Goal: Task Accomplishment & Management: Manage account settings

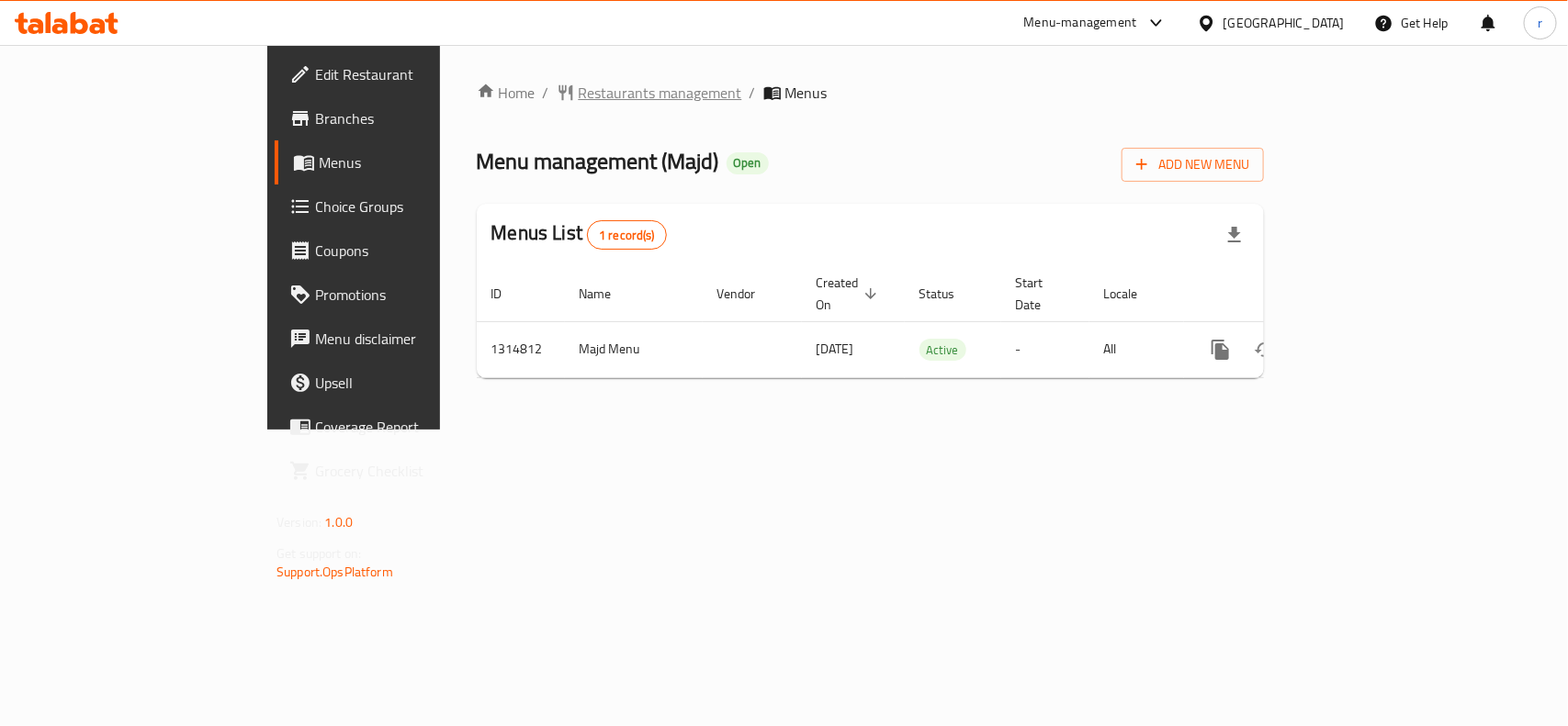
click at [579, 97] on span "Restaurants management" at bounding box center [661, 92] width 164 height 22
click at [579, 96] on span "Restaurants management" at bounding box center [661, 93] width 164 height 22
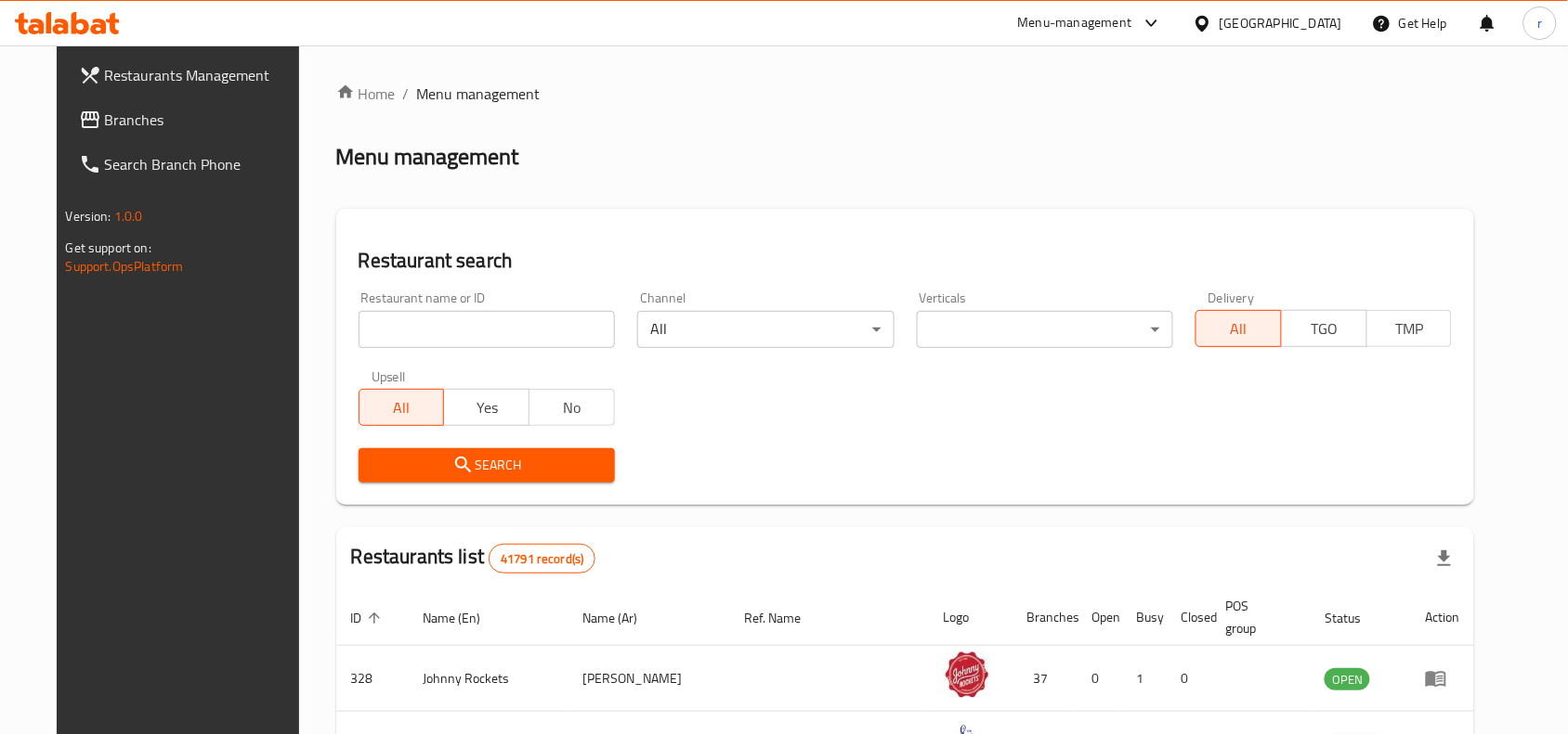
click at [402, 334] on input "search" at bounding box center [487, 329] width 256 height 38
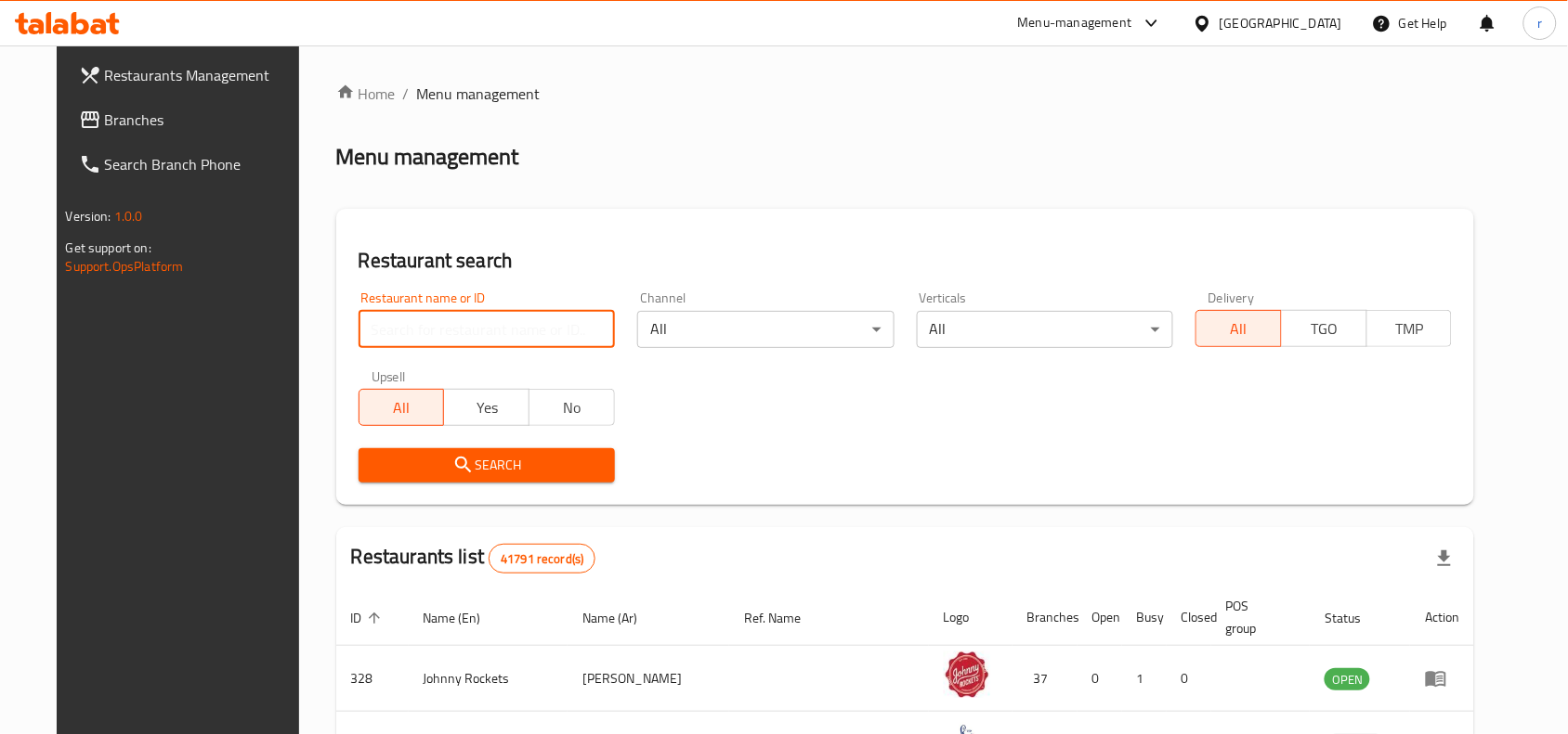
paste input "707041"
type input "707041"
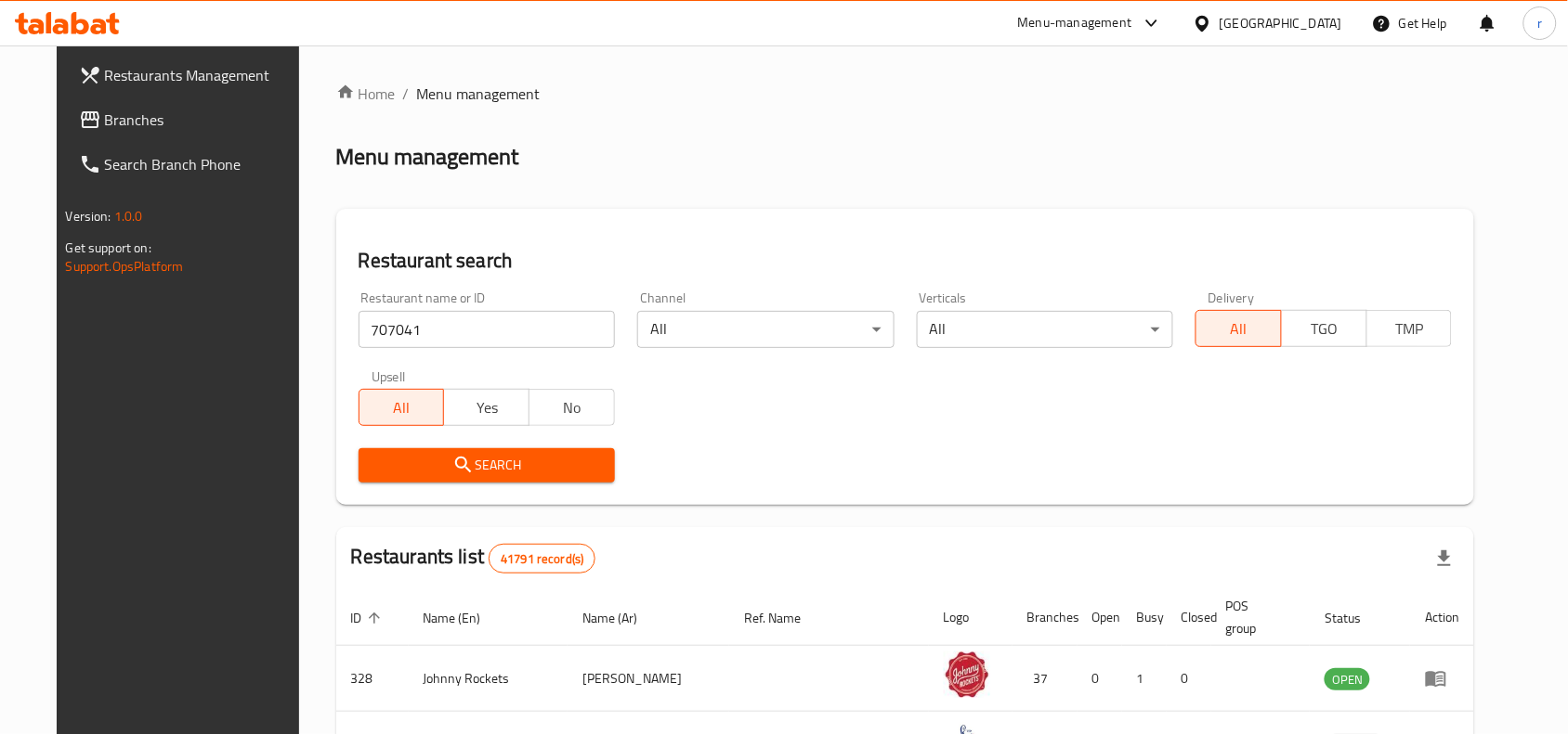
click at [452, 470] on icon "submit" at bounding box center [463, 464] width 22 height 22
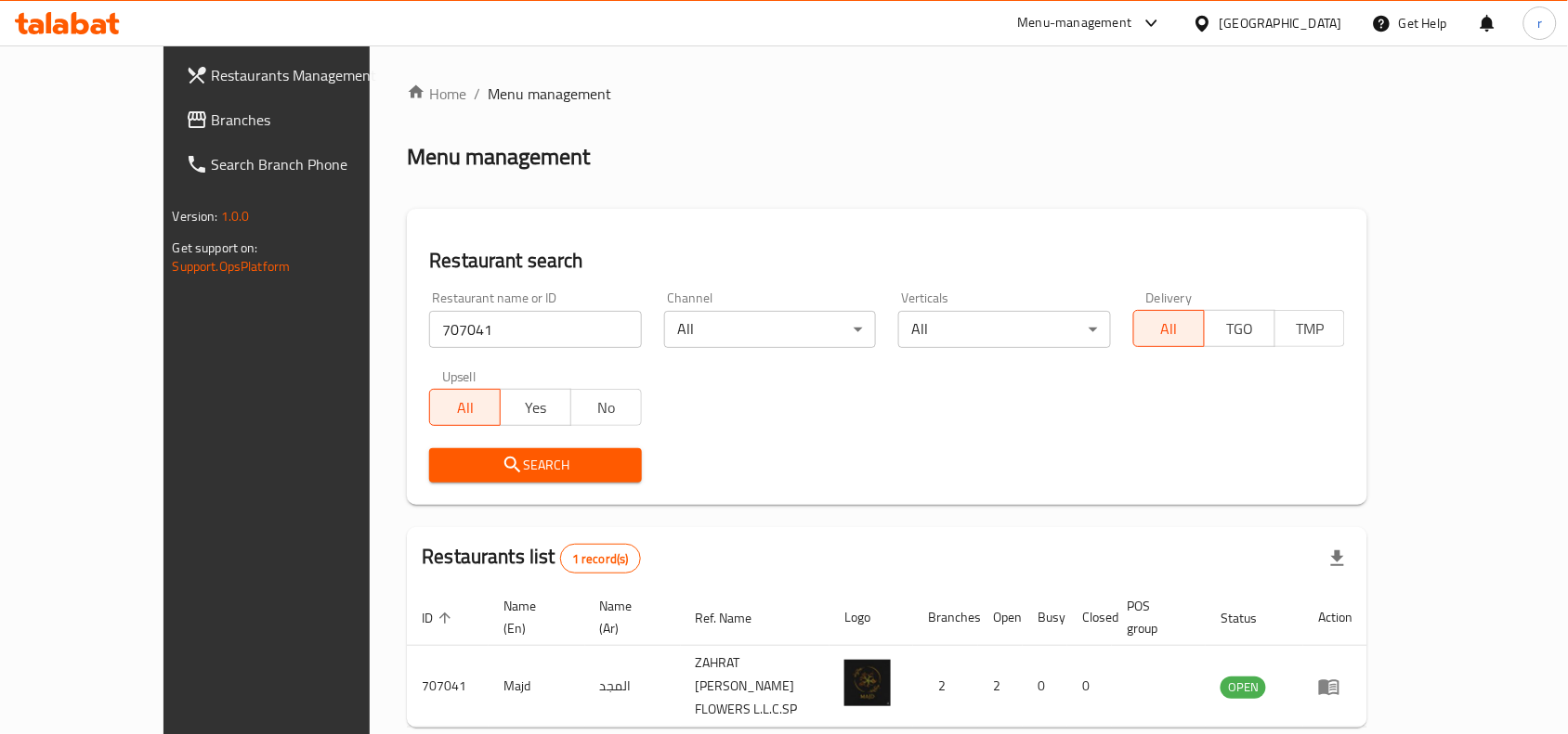
scroll to position [58, 0]
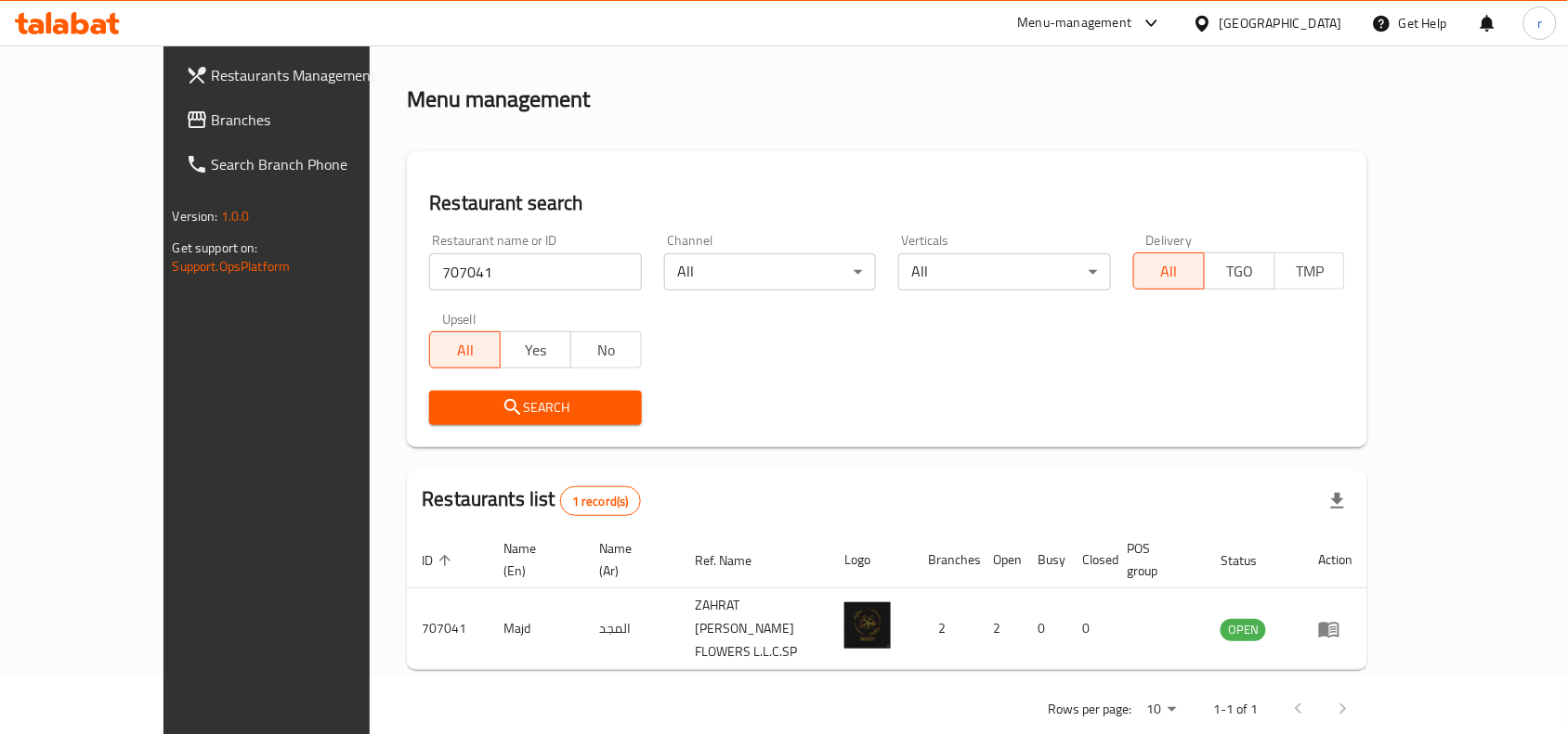
click at [212, 131] on span "Branches" at bounding box center [311, 119] width 199 height 22
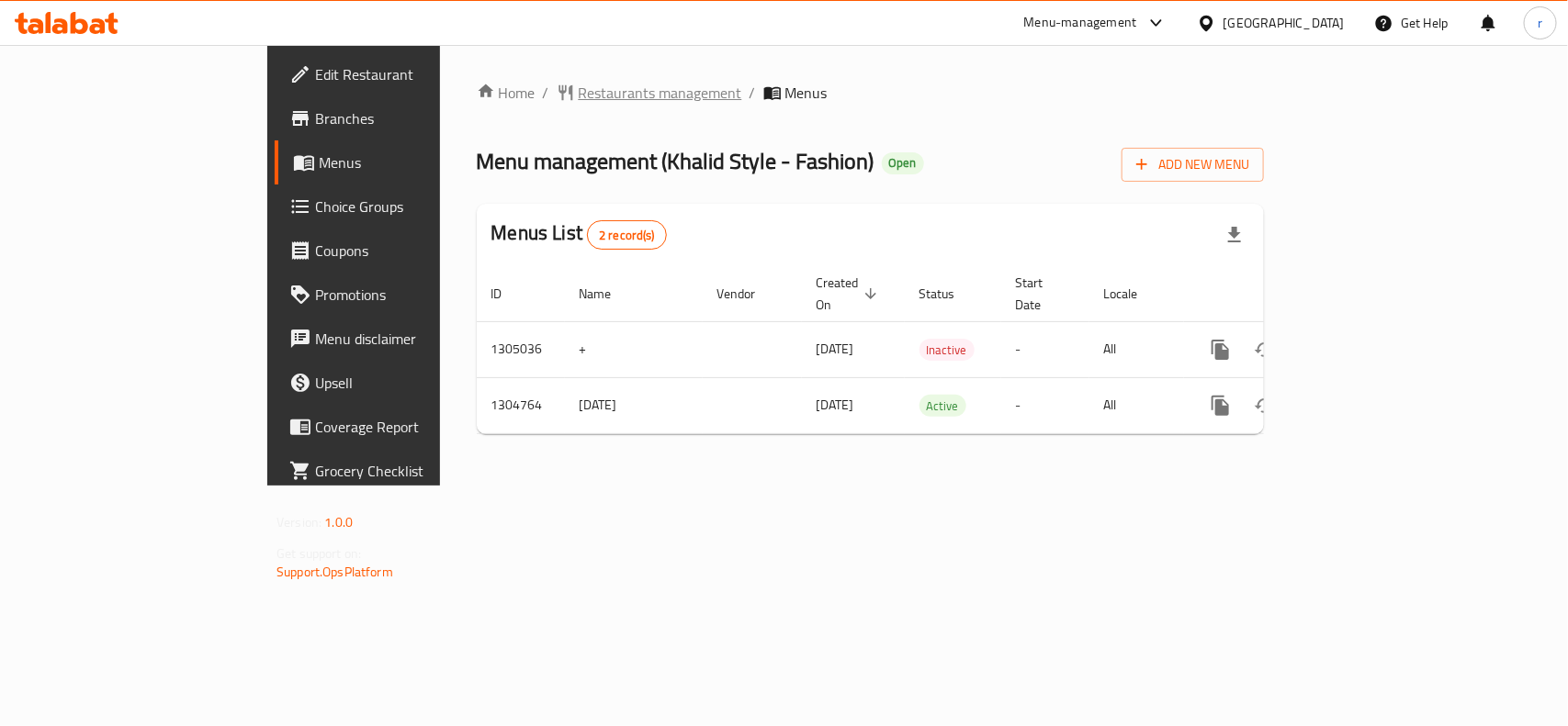
click at [579, 89] on span "Restaurants management" at bounding box center [661, 92] width 164 height 22
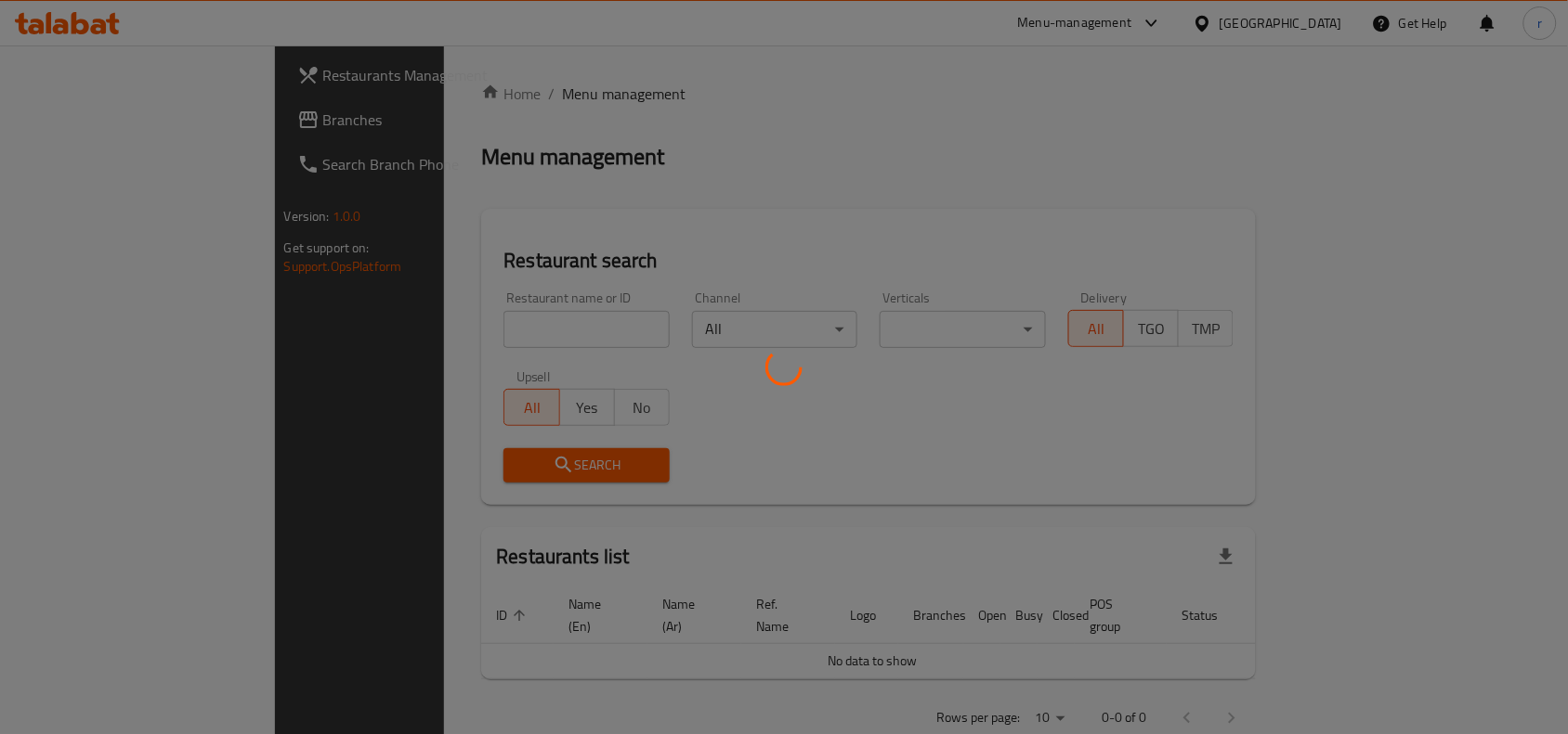
click at [401, 320] on div at bounding box center [784, 367] width 1568 height 734
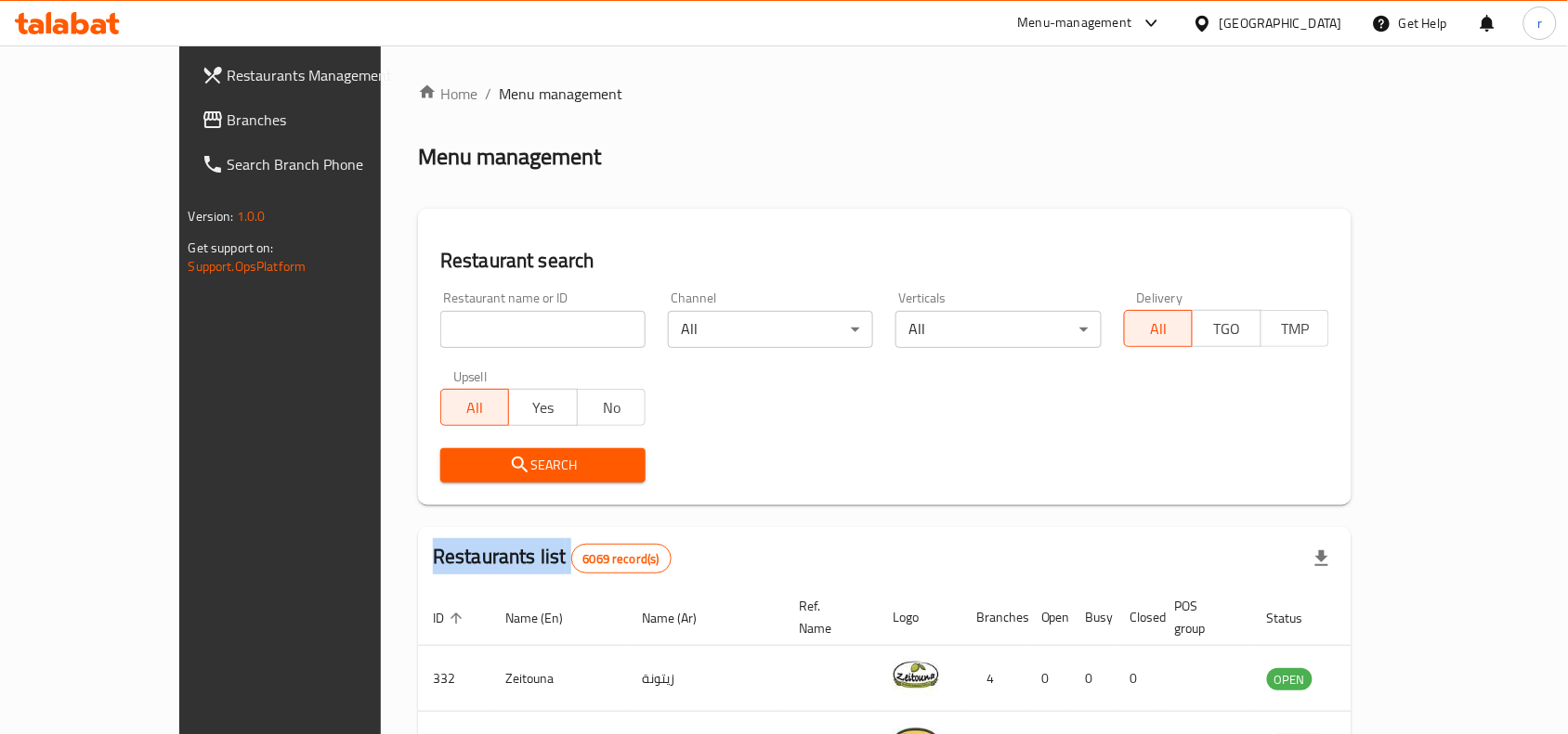
click at [401, 320] on div at bounding box center [784, 367] width 1568 height 734
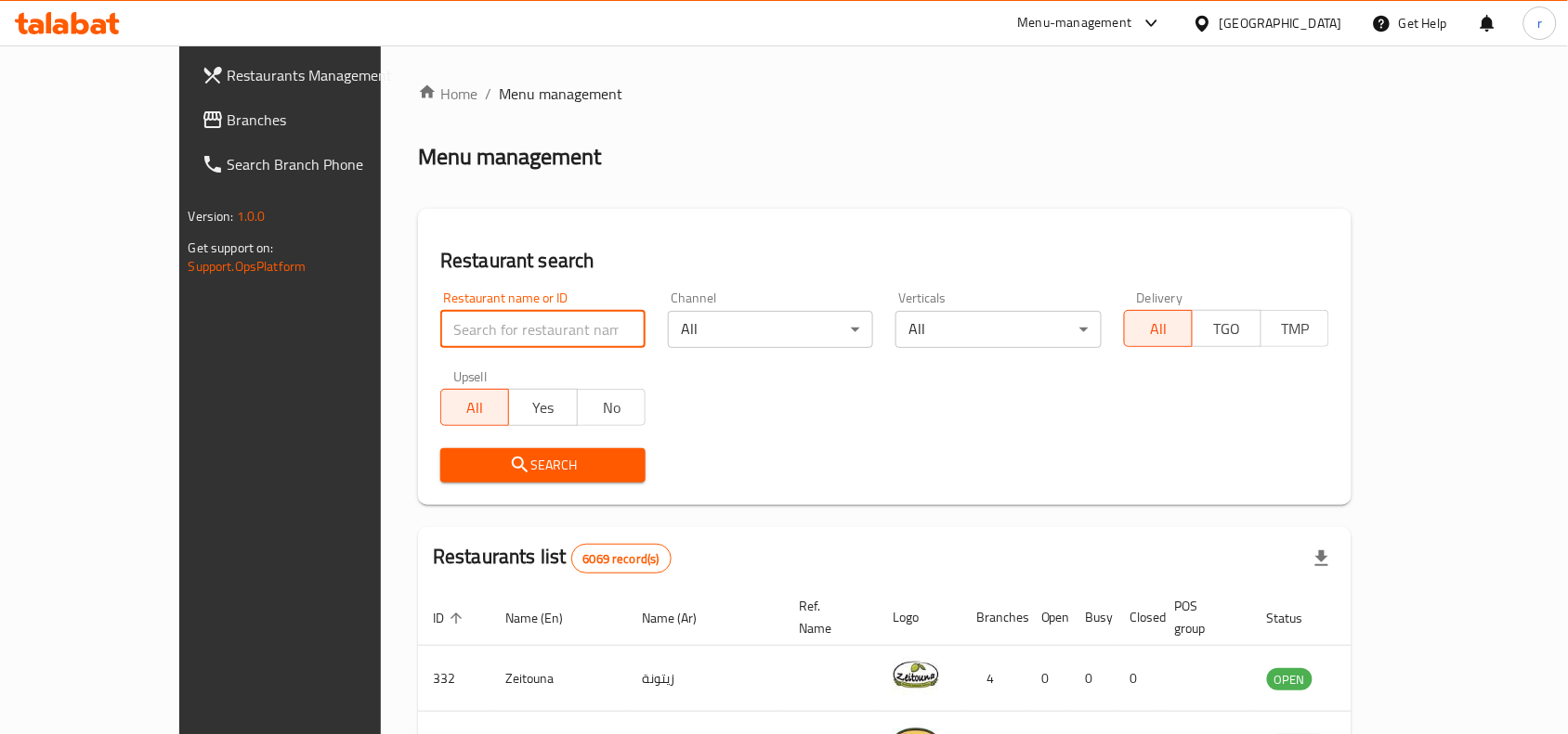
click at [440, 320] on input "search" at bounding box center [543, 329] width 205 height 38
paste input "703320"
type input "703320"
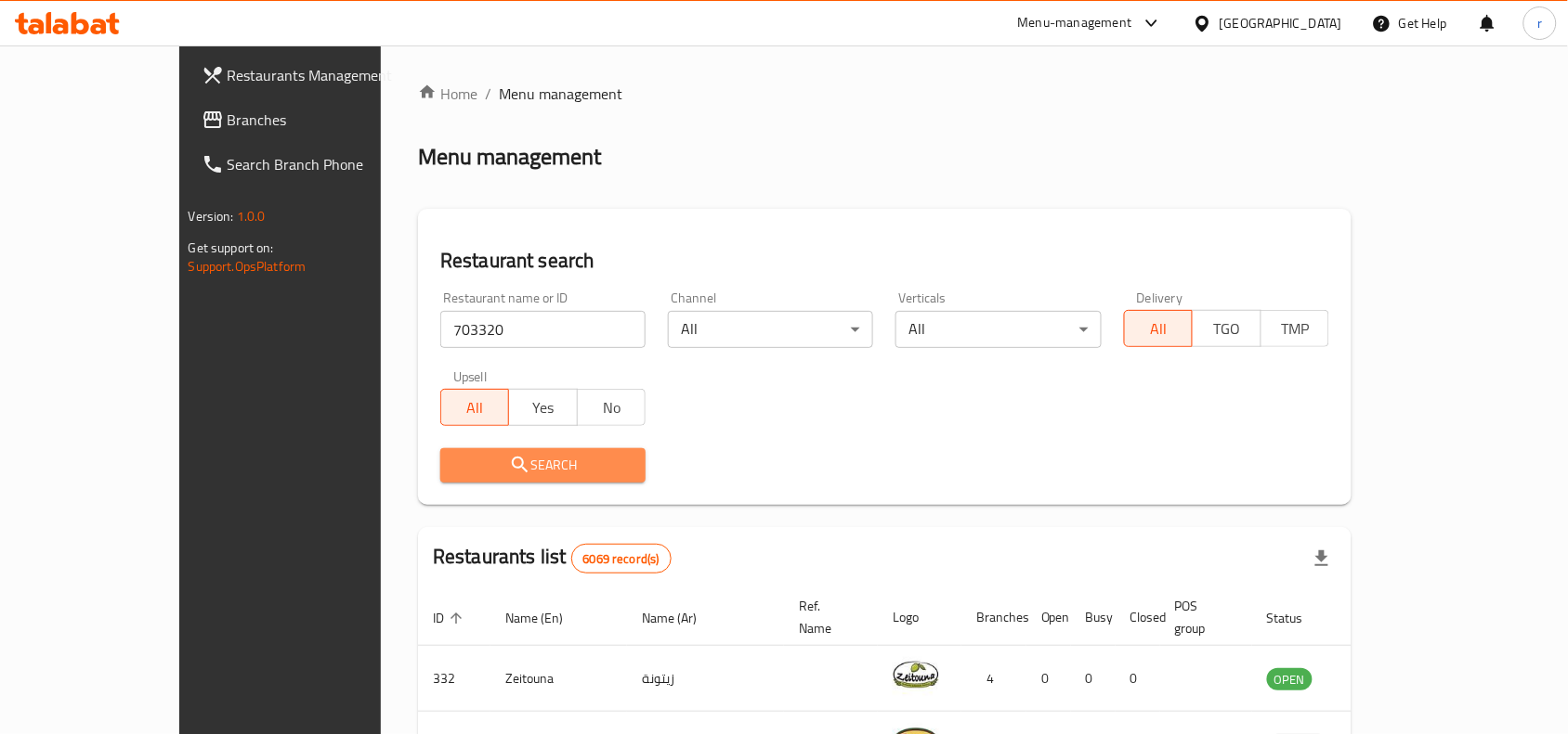
click at [440, 452] on button "Search" at bounding box center [543, 465] width 205 height 35
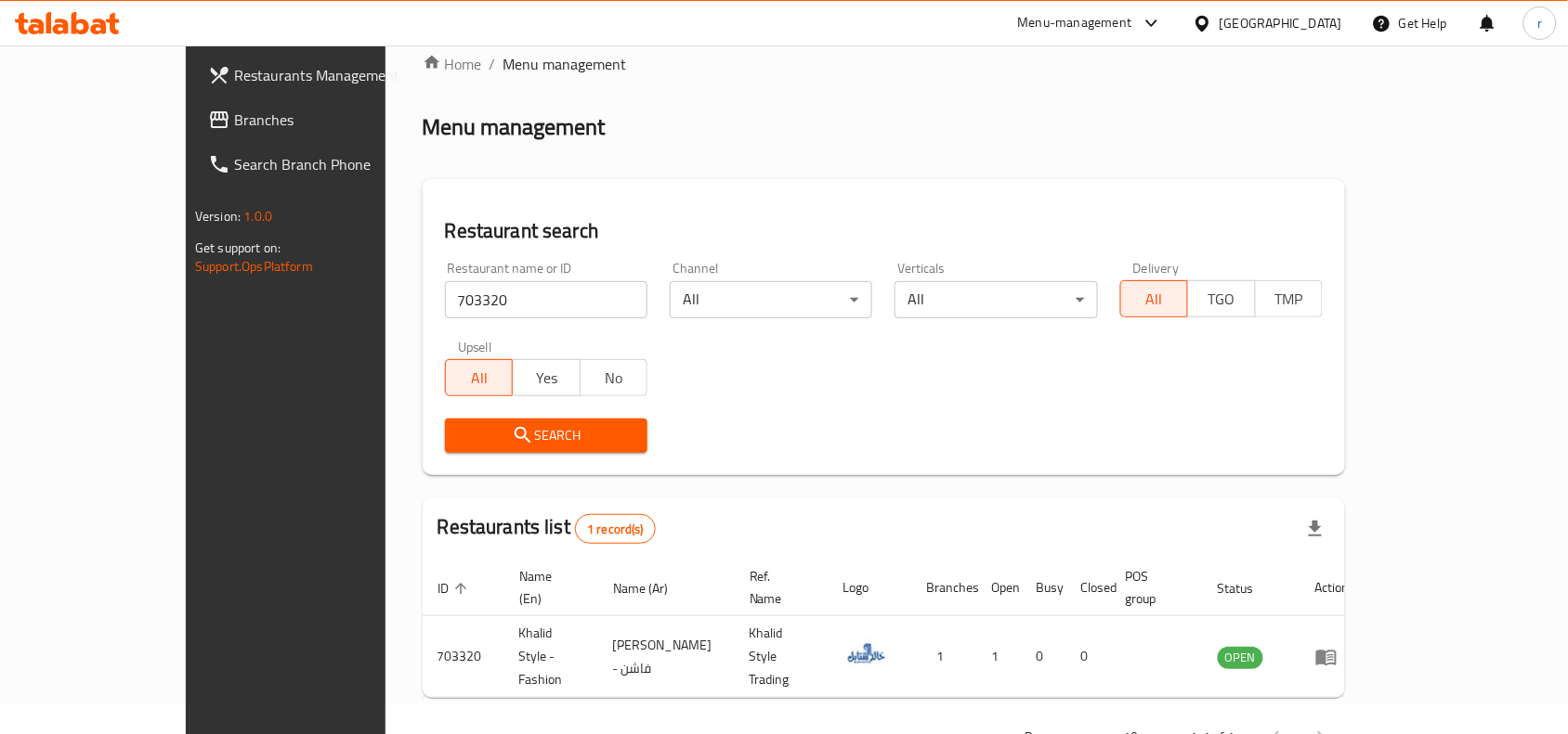
scroll to position [58, 0]
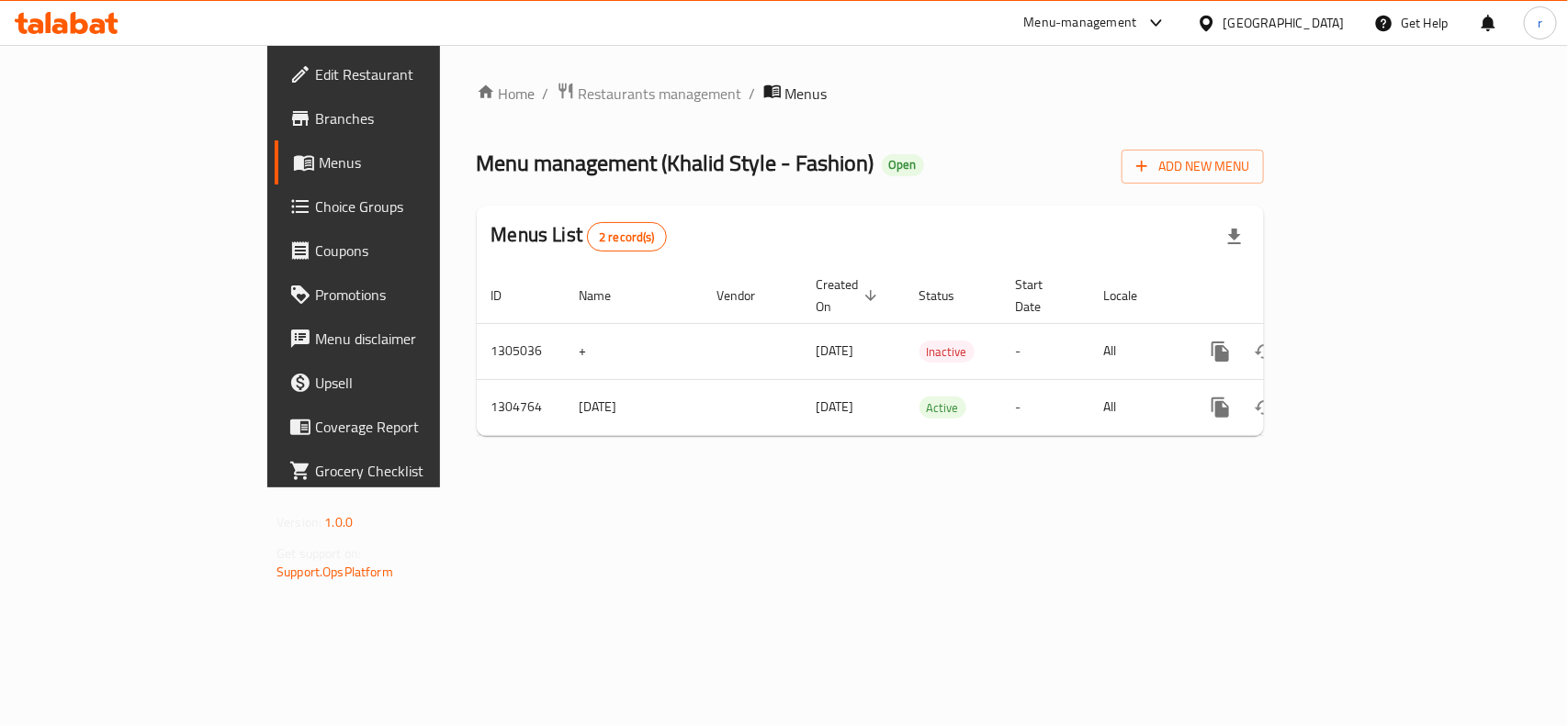
click at [316, 116] on span "Branches" at bounding box center [415, 118] width 199 height 22
click at [579, 93] on span "Restaurants management" at bounding box center [661, 92] width 164 height 22
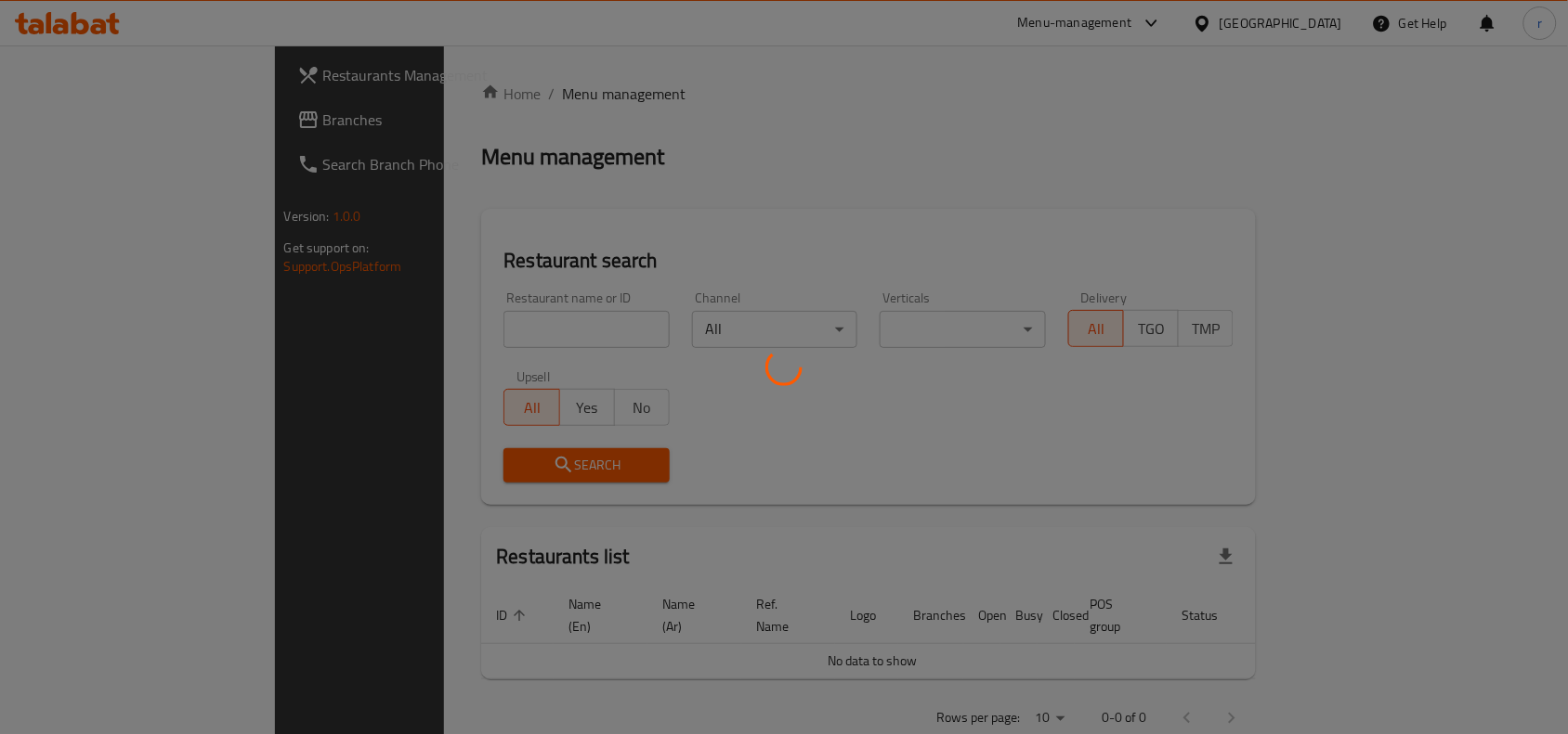
click at [439, 321] on div at bounding box center [784, 367] width 1568 height 734
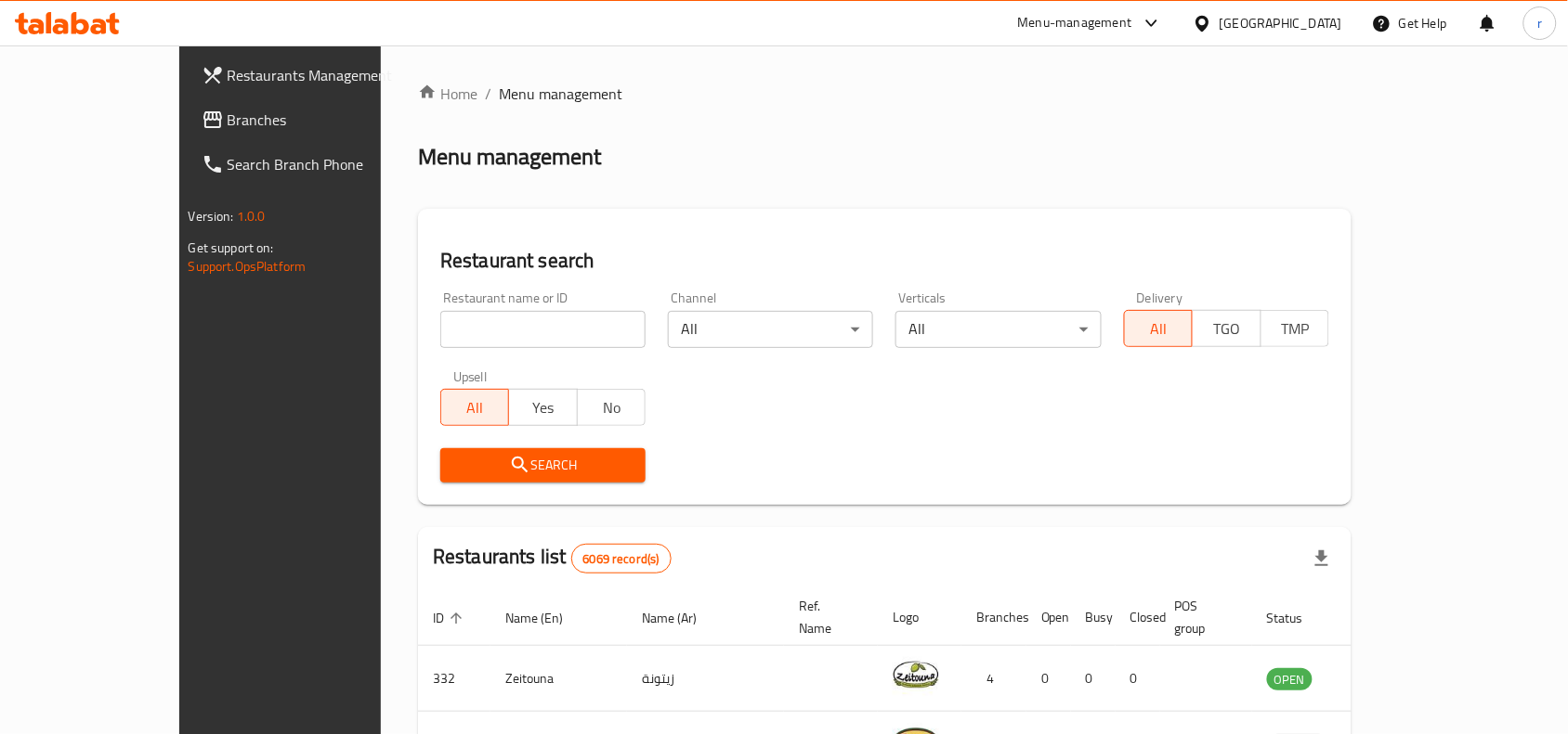
click at [440, 321] on input "search" at bounding box center [543, 329] width 205 height 38
paste input "703320"
type input "703320"
click at [509, 460] on icon "submit" at bounding box center [519, 464] width 22 height 22
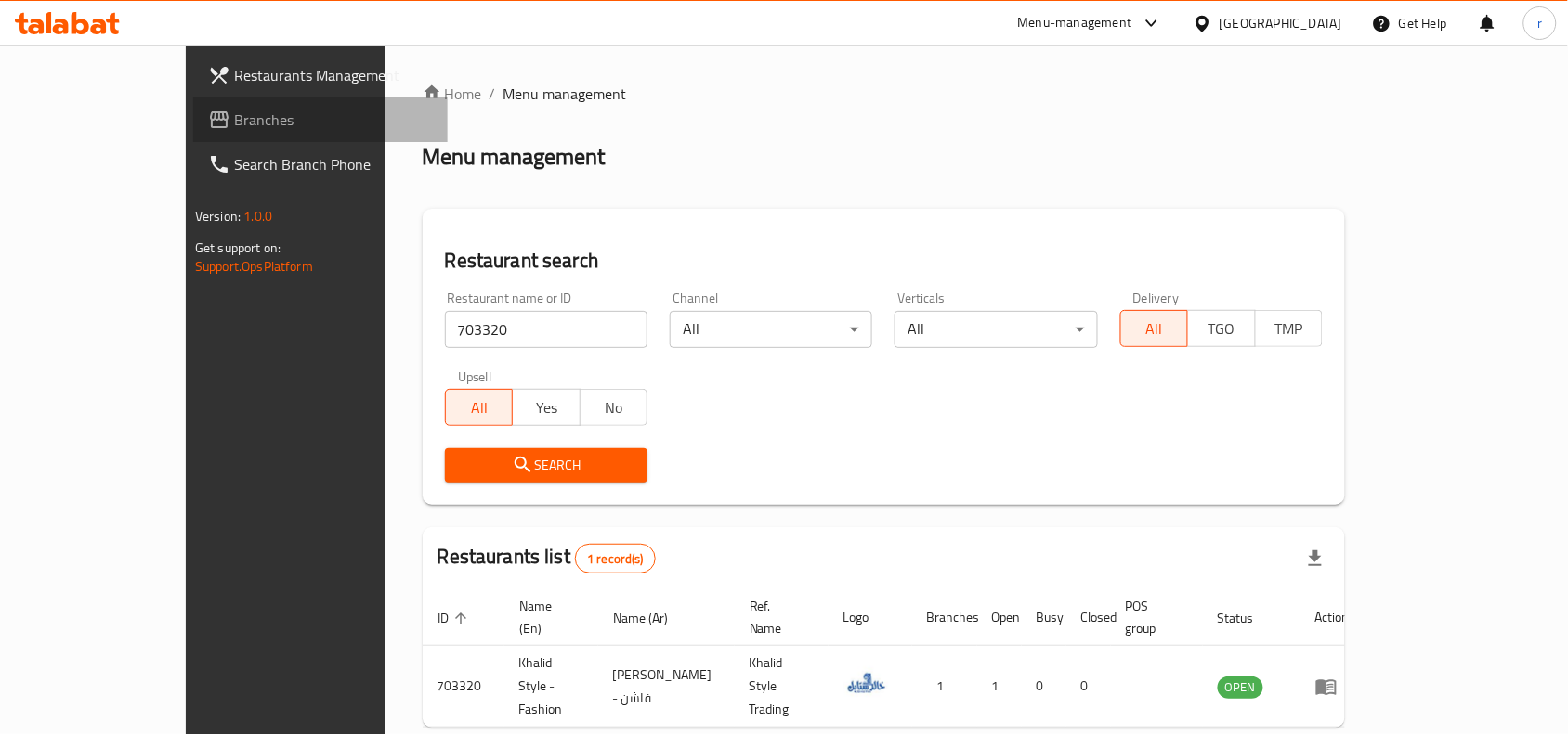
click at [234, 120] on span "Branches" at bounding box center [333, 119] width 199 height 22
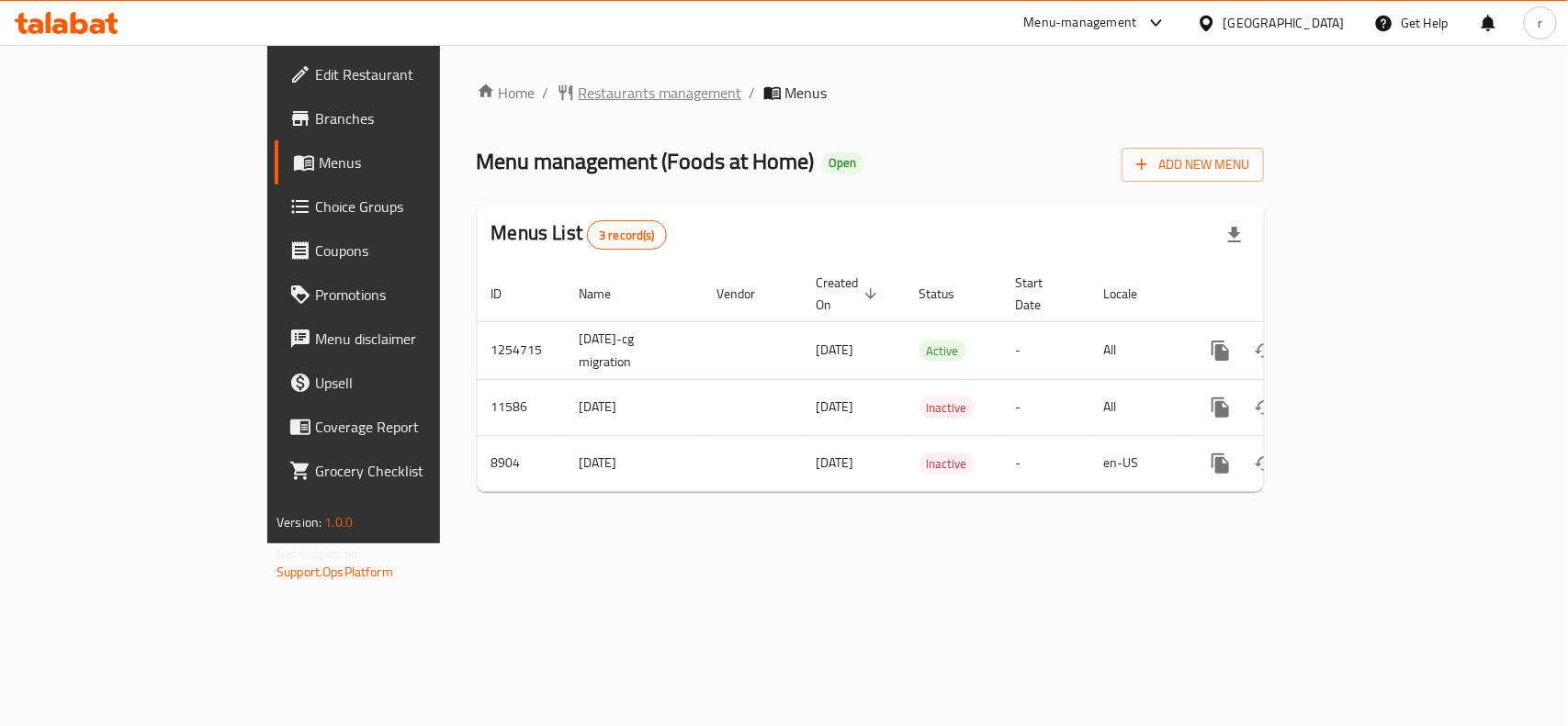
click at [579, 103] on span "Restaurants management" at bounding box center [661, 92] width 164 height 22
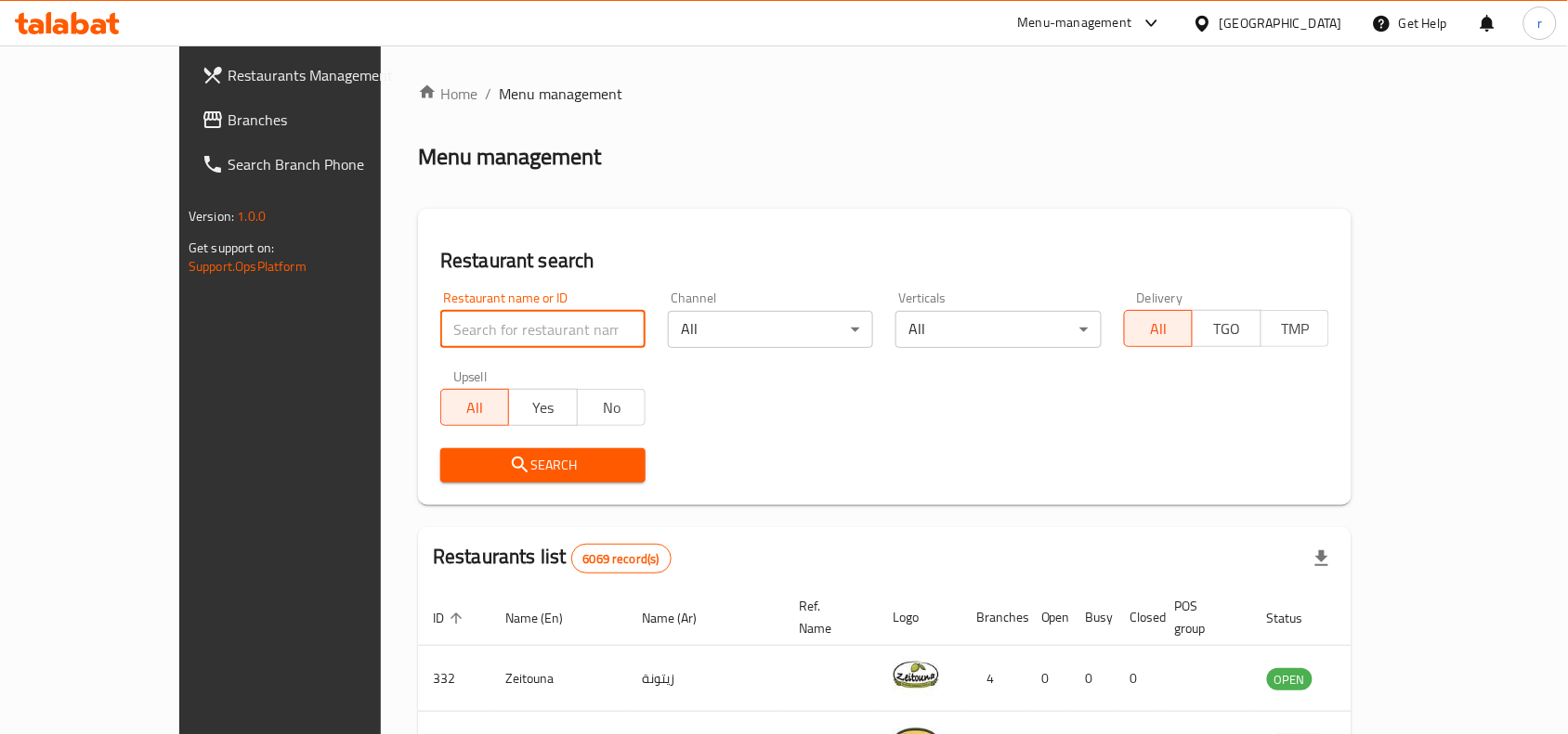
click at [469, 331] on input "search" at bounding box center [543, 329] width 205 height 38
paste input "5402"
type input "5402"
click at [455, 455] on span "Search" at bounding box center [543, 465] width 175 height 23
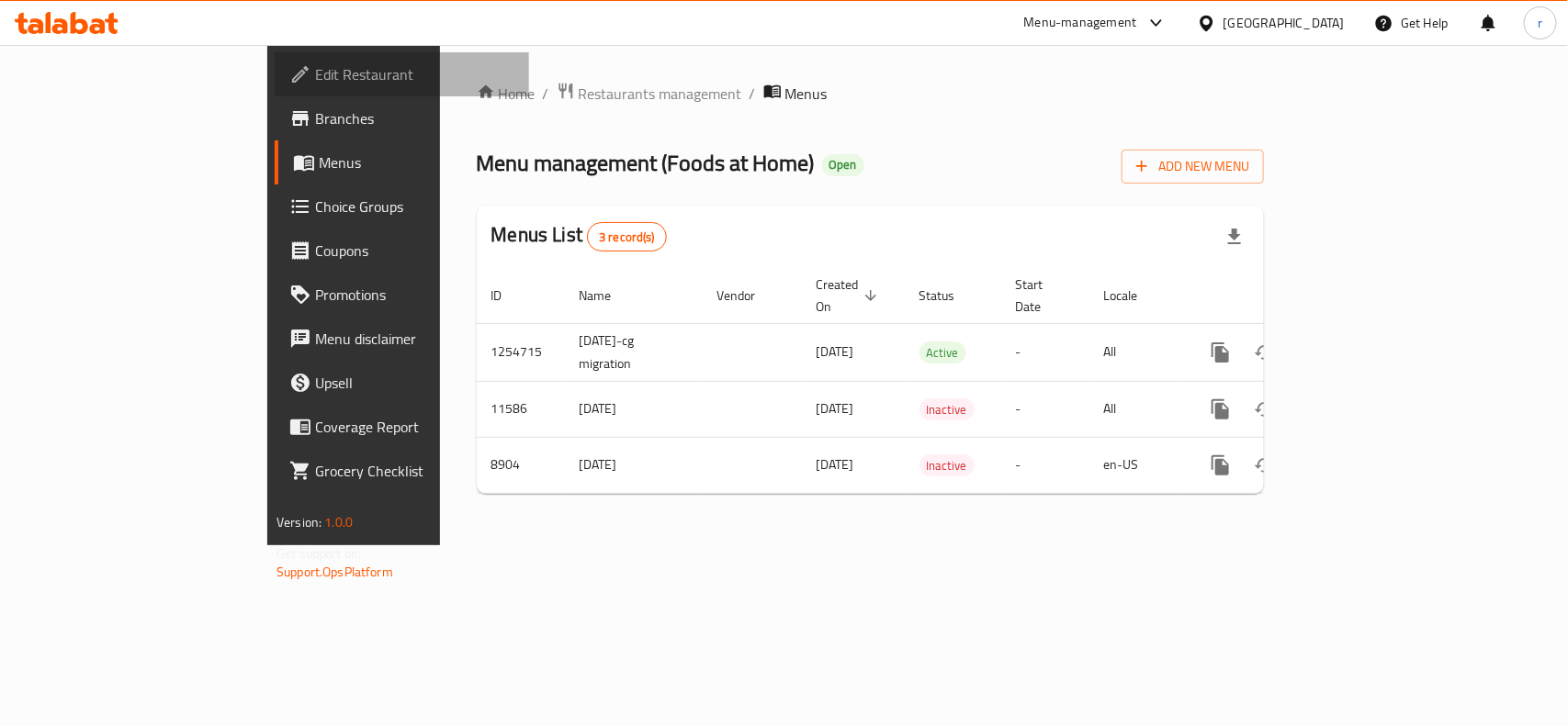
click at [316, 79] on span "Edit Restaurant" at bounding box center [415, 73] width 199 height 22
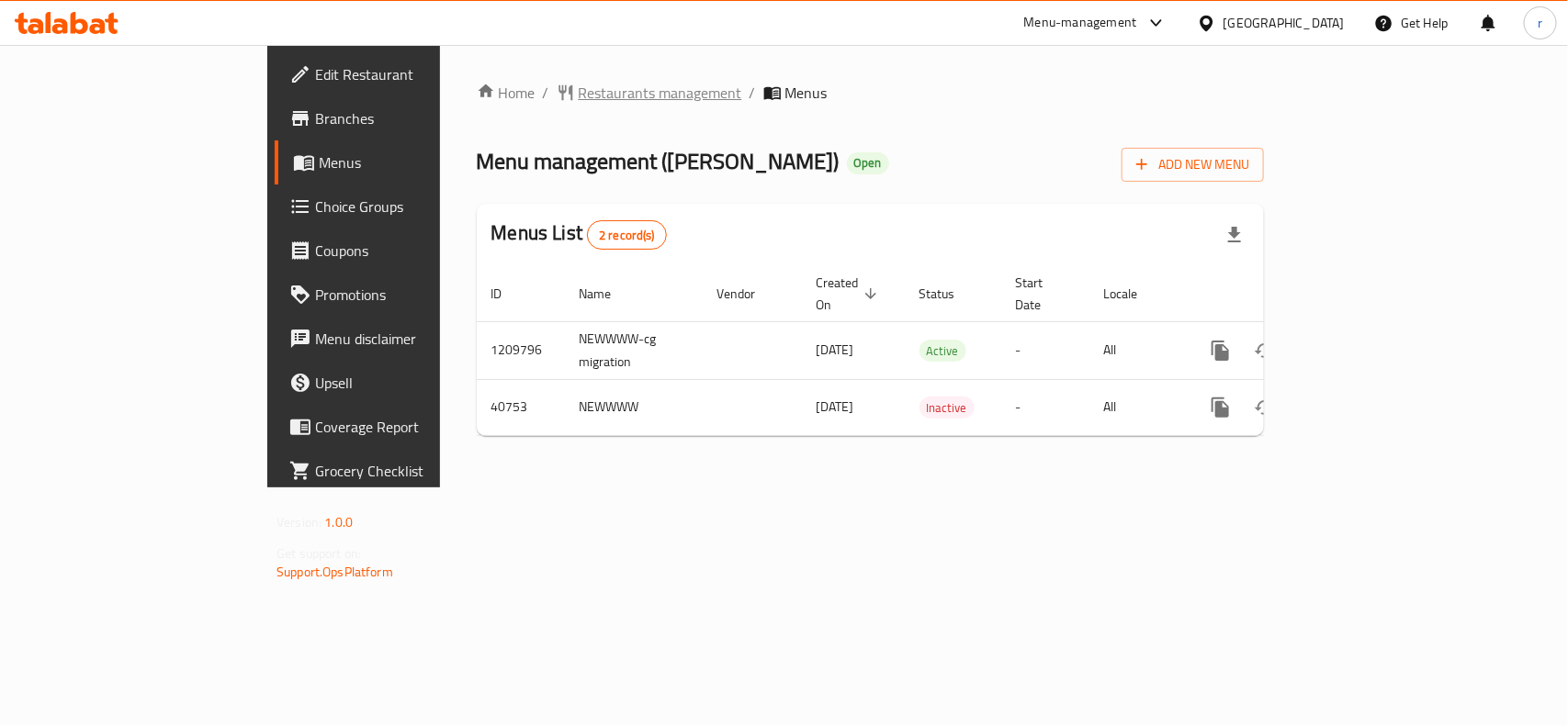
click at [579, 96] on span "Restaurants management" at bounding box center [661, 92] width 164 height 22
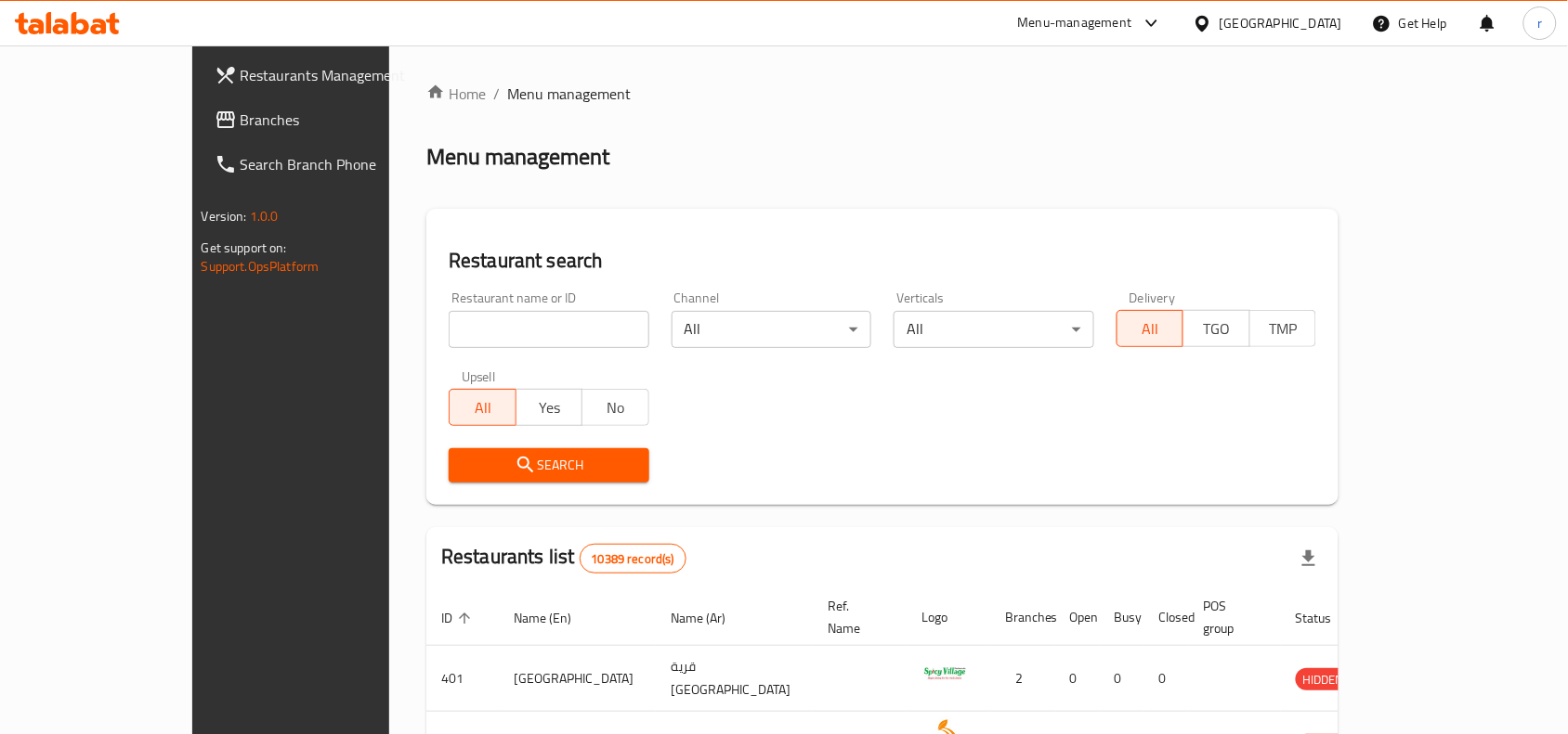
click at [426, 317] on div "Home / Menu management Menu management Restaurant search Restaurant name or ID …" at bounding box center [882, 662] width 912 height 1158
click at [448, 317] on input "search" at bounding box center [548, 329] width 200 height 38
paste input "21233"
type input "21233"
drag, startPoint x: 387, startPoint y: 457, endPoint x: 1086, endPoint y: 521, distance: 701.9
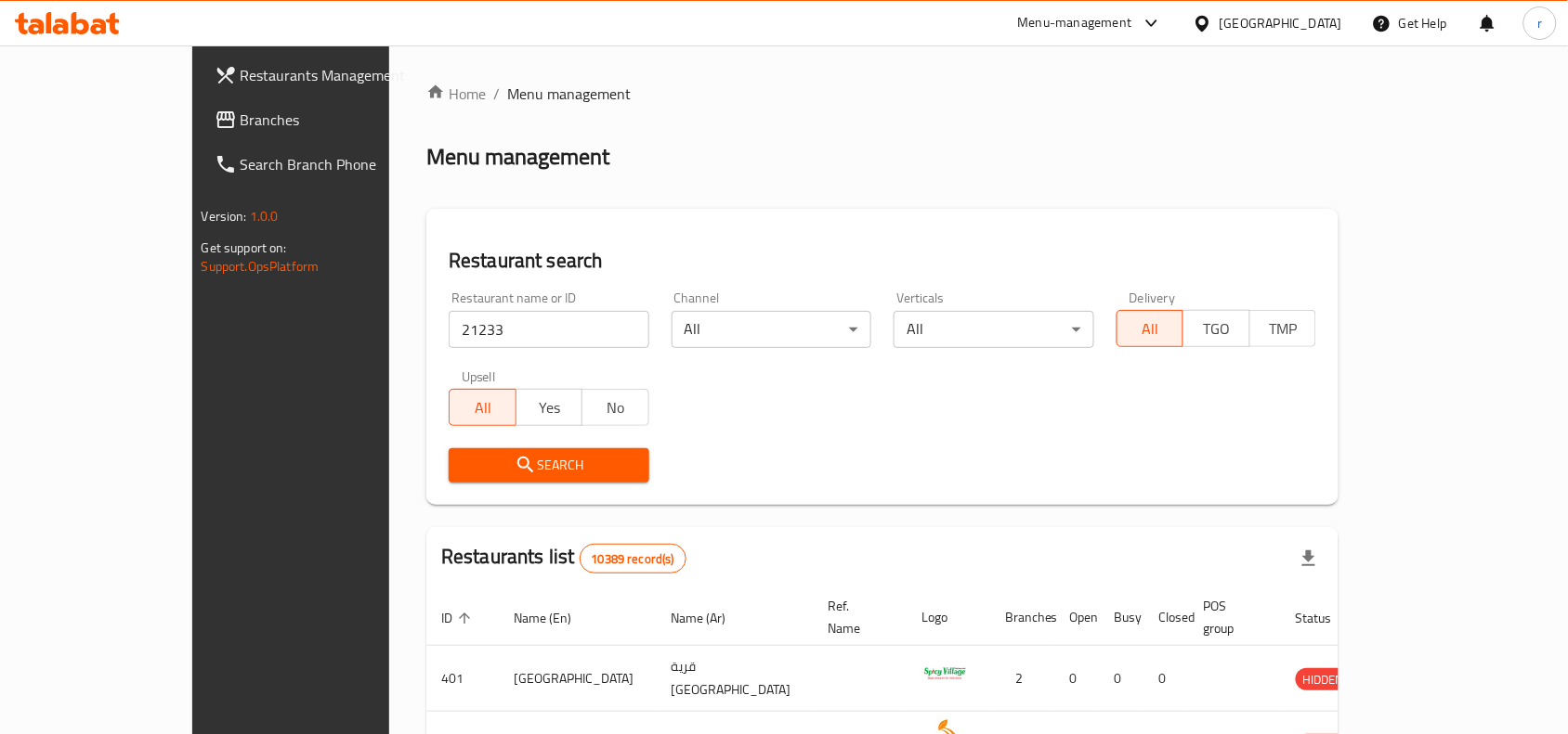
click at [464, 467] on span "Search" at bounding box center [548, 465] width 171 height 23
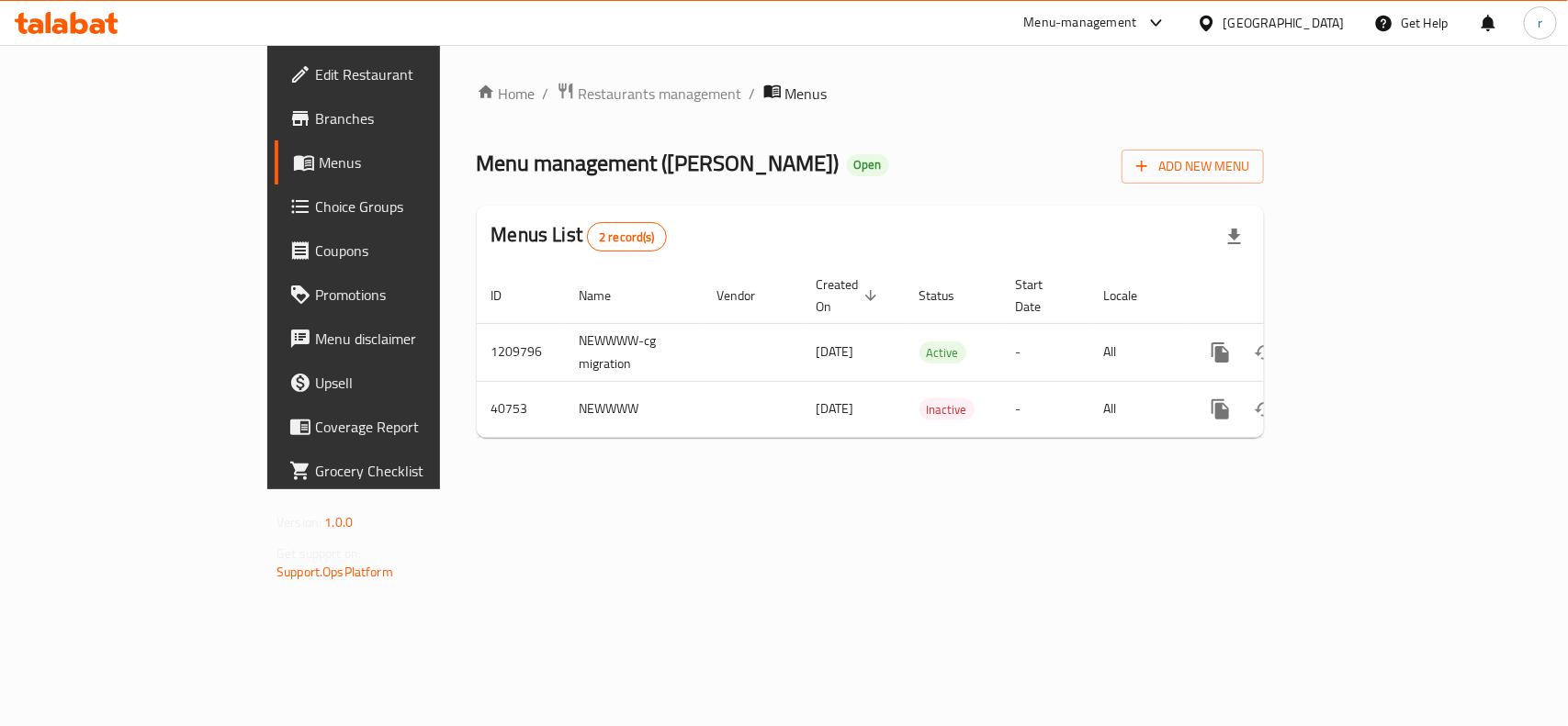
click at [316, 85] on span "Edit Restaurant" at bounding box center [415, 73] width 199 height 22
click at [316, 120] on span "Branches" at bounding box center [415, 118] width 199 height 22
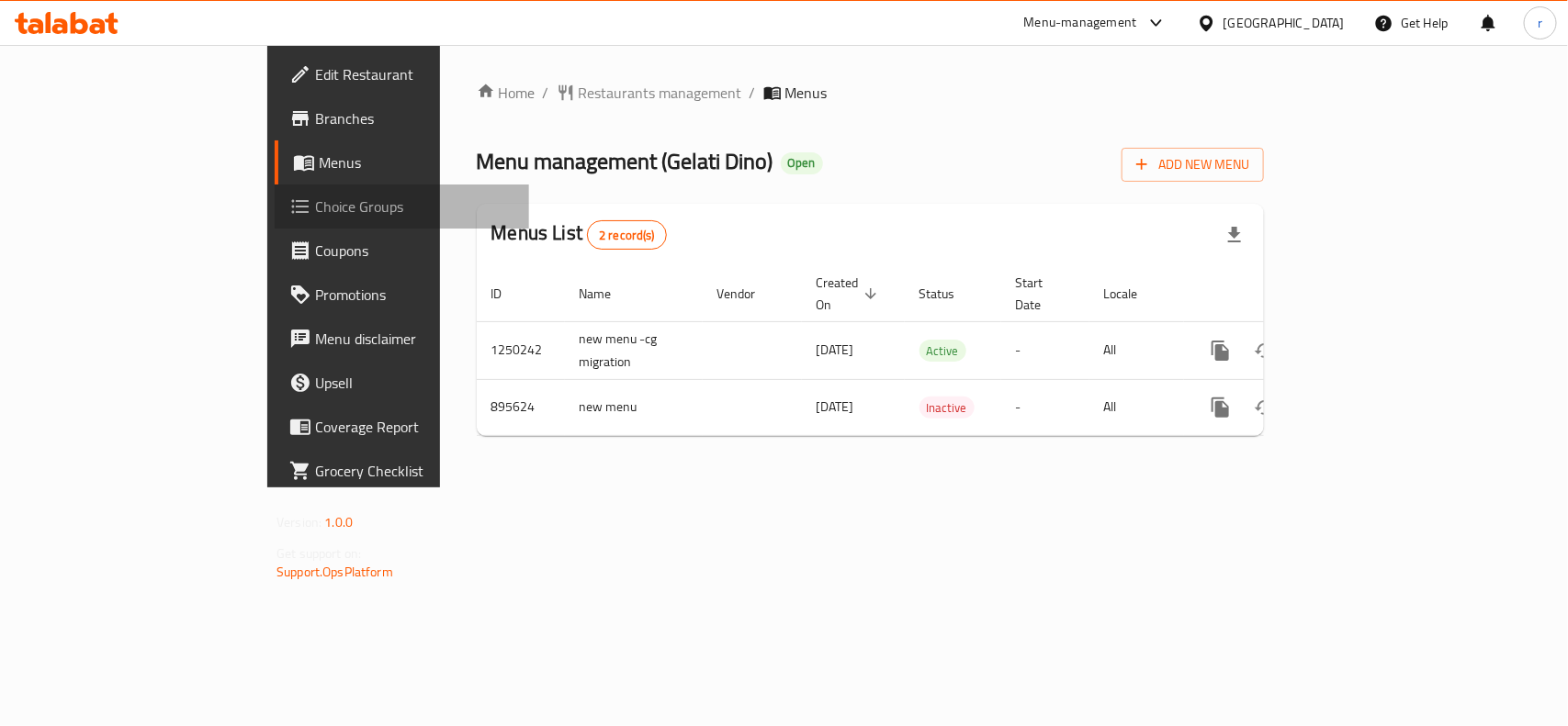
click at [316, 213] on span "Choice Groups" at bounding box center [415, 206] width 199 height 22
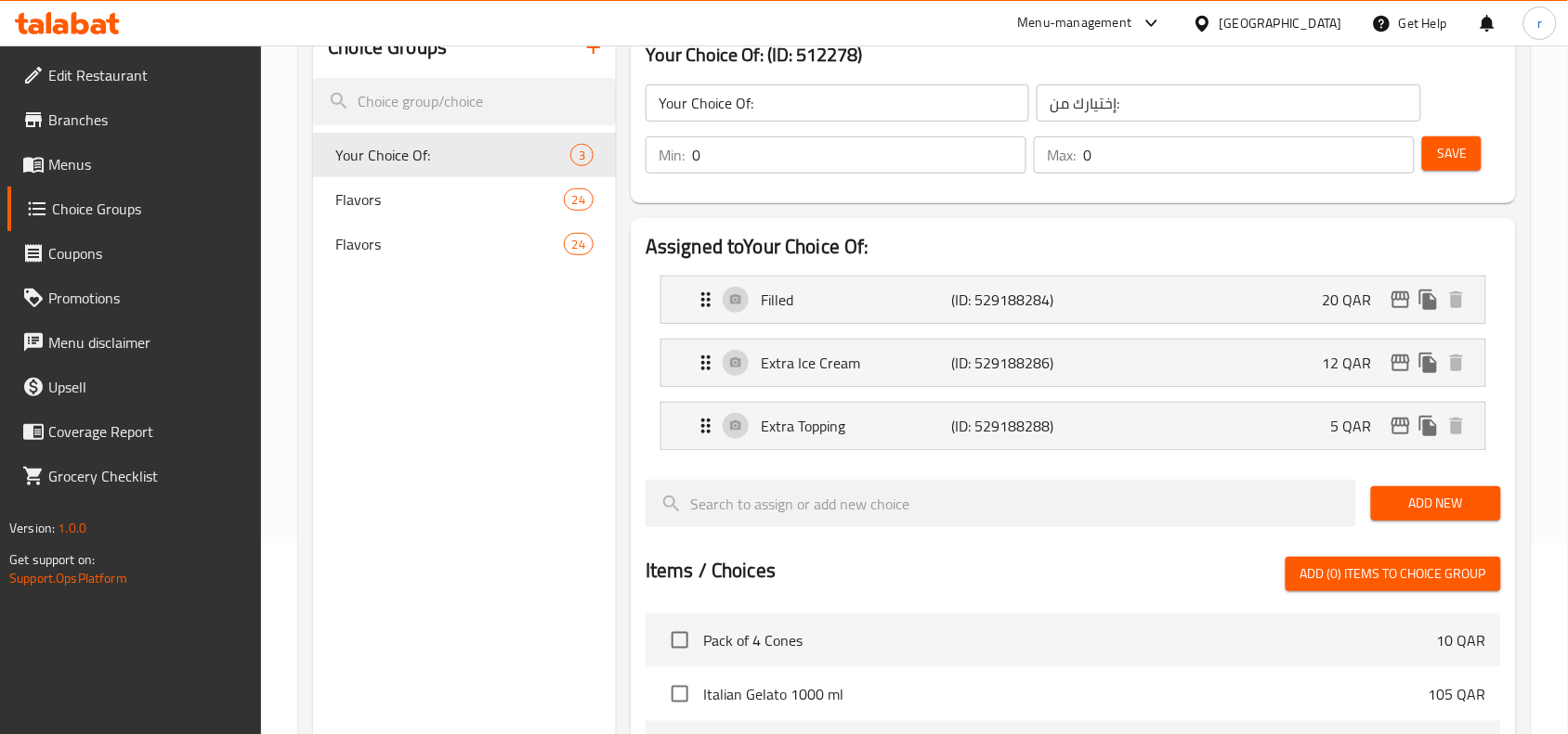
scroll to position [128, 0]
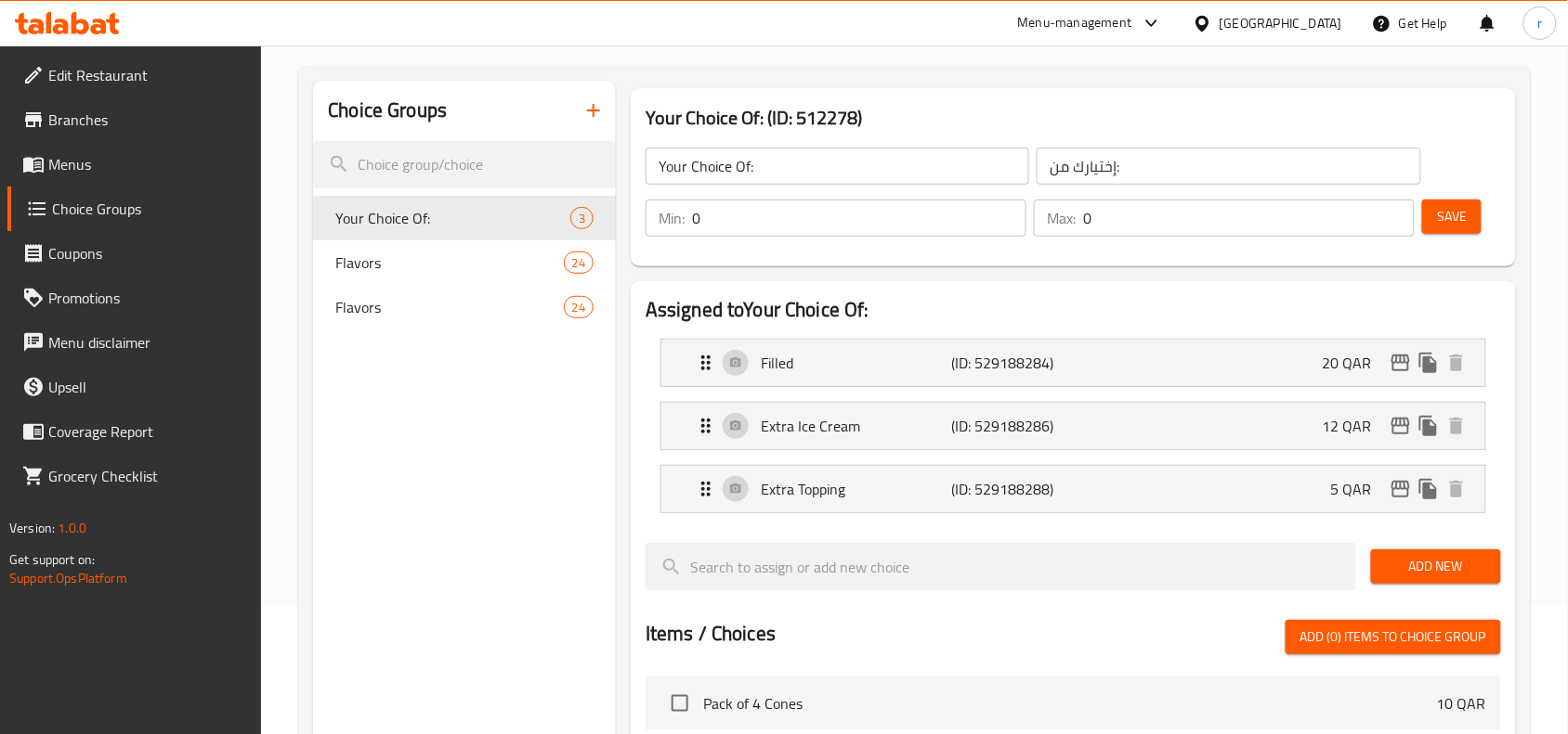
click at [85, 131] on span "Branches" at bounding box center [147, 119] width 199 height 22
